Goal: Task Accomplishment & Management: Manage account settings

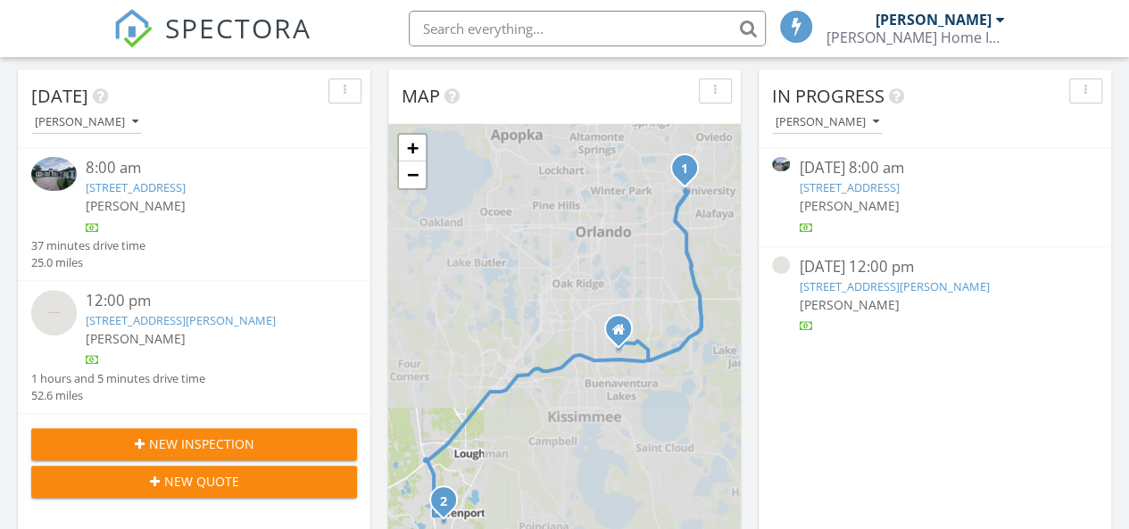
scroll to position [9, 9]
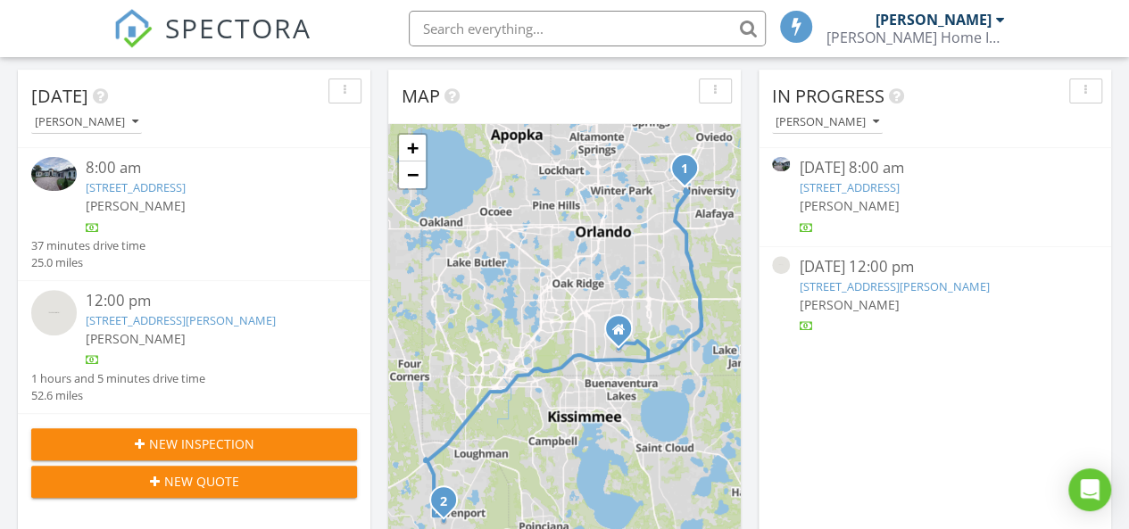
click at [846, 188] on link "9523 Peer Dr, Orlando, FL 32817" at bounding box center [848, 187] width 100 height 16
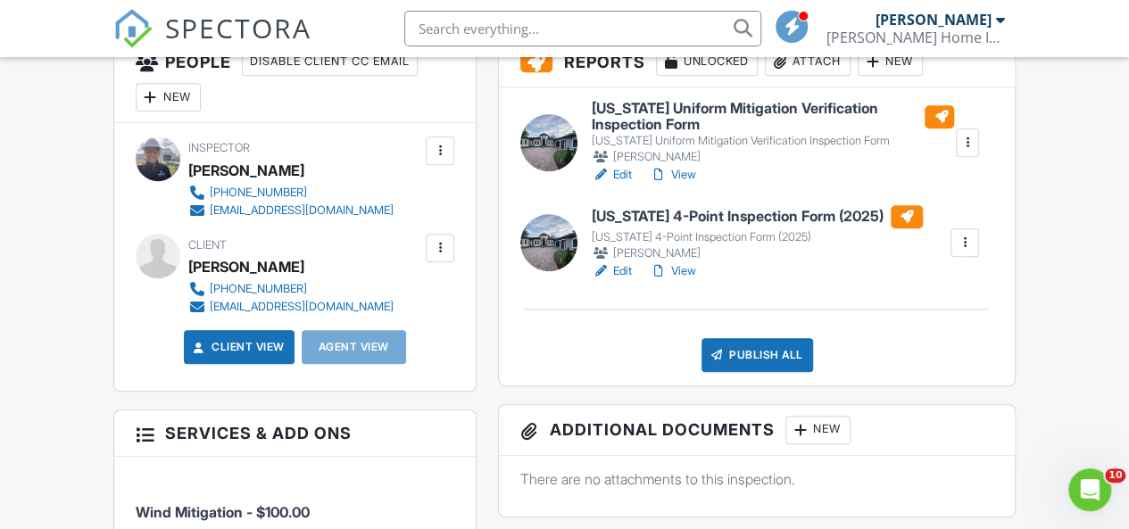
scroll to position [509, 0]
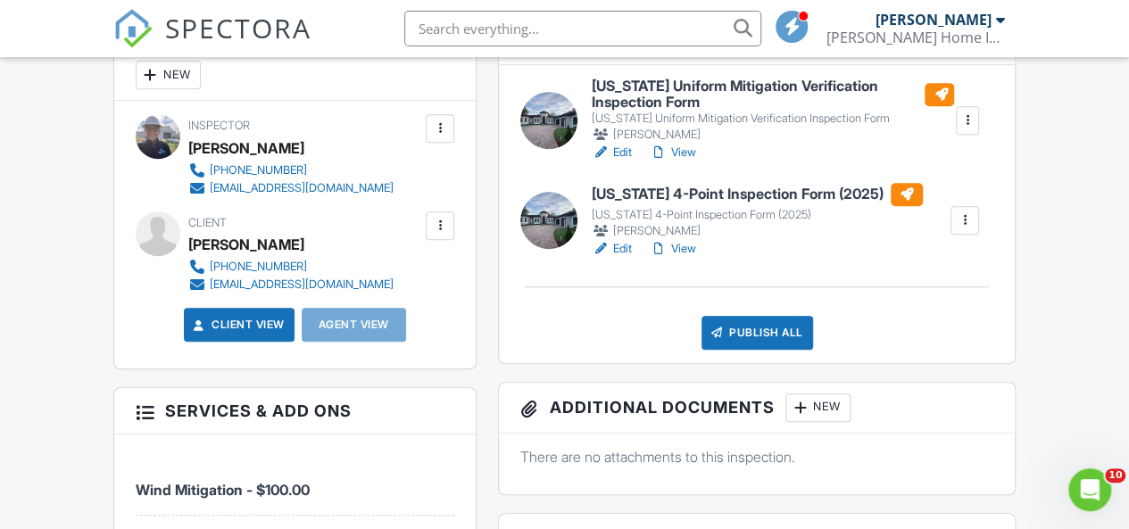
click at [618, 258] on link "Edit" at bounding box center [612, 249] width 40 height 18
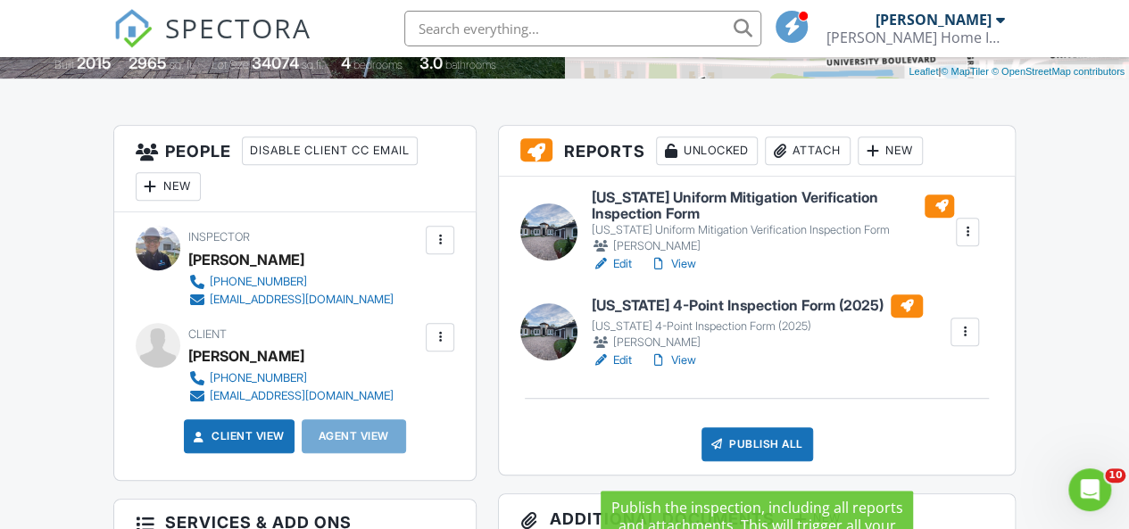
click at [765, 461] on div "Publish All" at bounding box center [757, 444] width 112 height 34
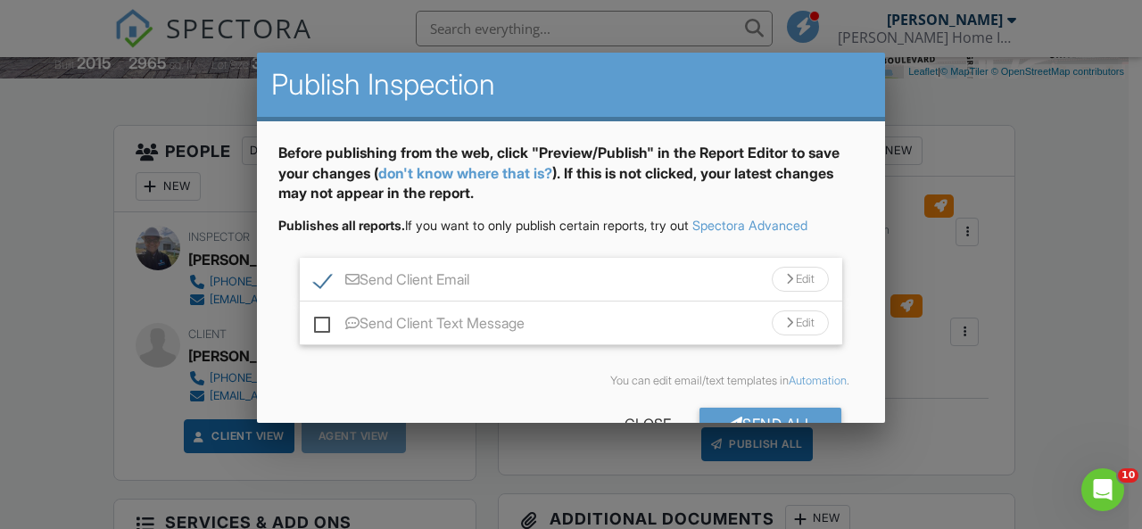
click at [383, 320] on label "Send Client Text Message" at bounding box center [419, 326] width 211 height 22
click at [326, 320] on input "Send Client Text Message" at bounding box center [320, 315] width 12 height 12
checkbox input "true"
click at [706, 417] on div "Send All" at bounding box center [770, 424] width 143 height 32
